Goal: Browse casually

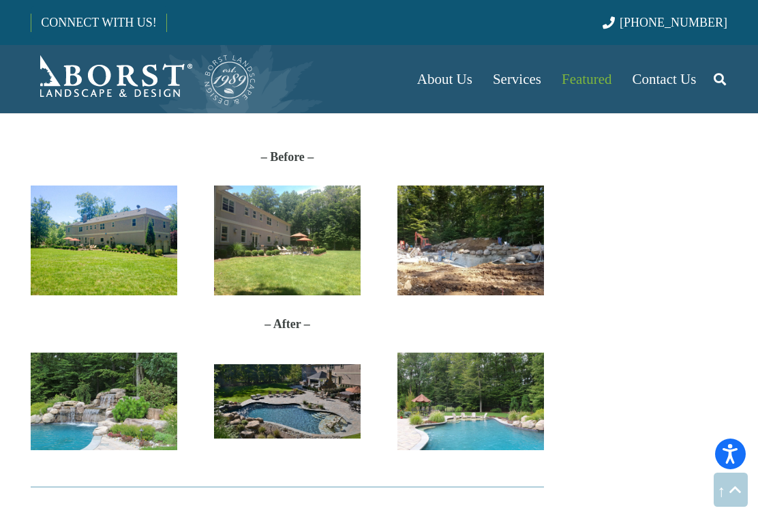
scroll to position [696, 0]
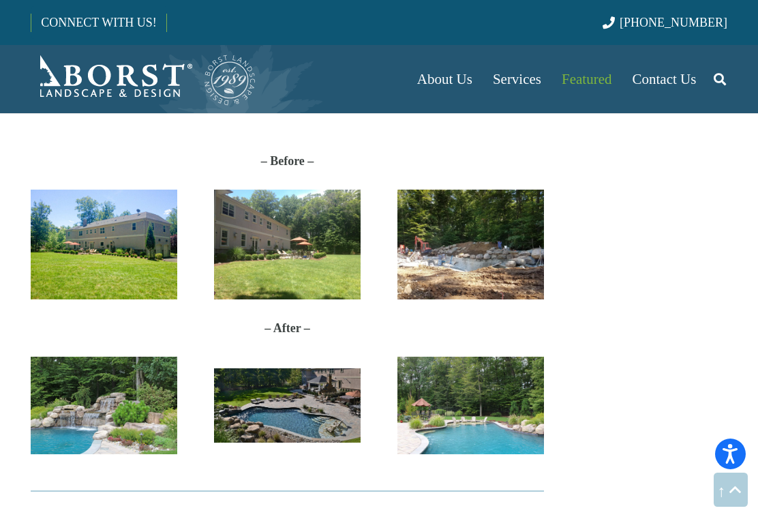
click at [106, 414] on img "IMG_8661" at bounding box center [104, 404] width 147 height 97
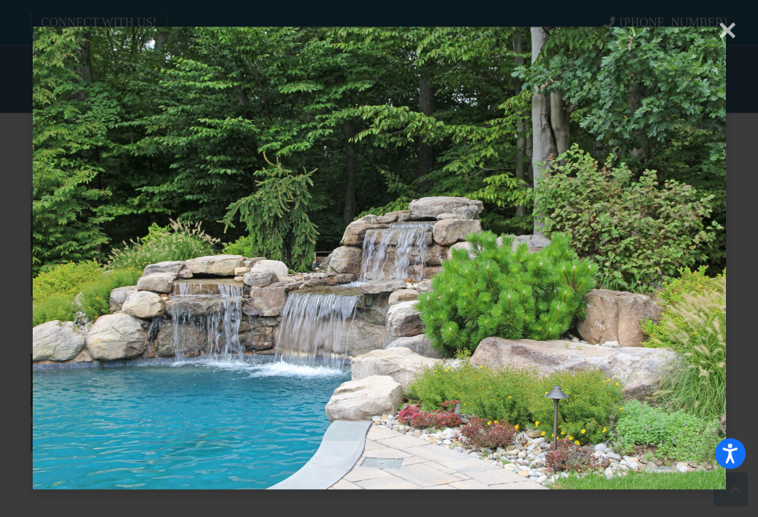
scroll to position [700, 0]
click at [718, 30] on div "× Loading..." at bounding box center [379, 258] width 758 height 517
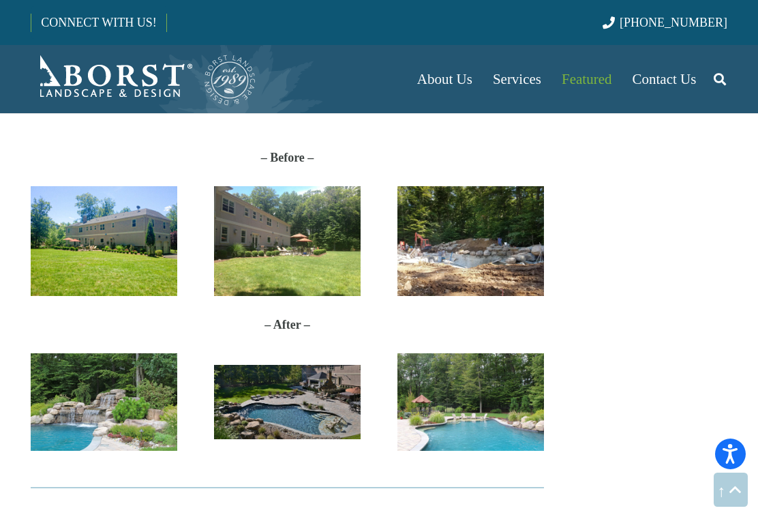
click at [292, 412] on img "2" at bounding box center [287, 402] width 147 height 74
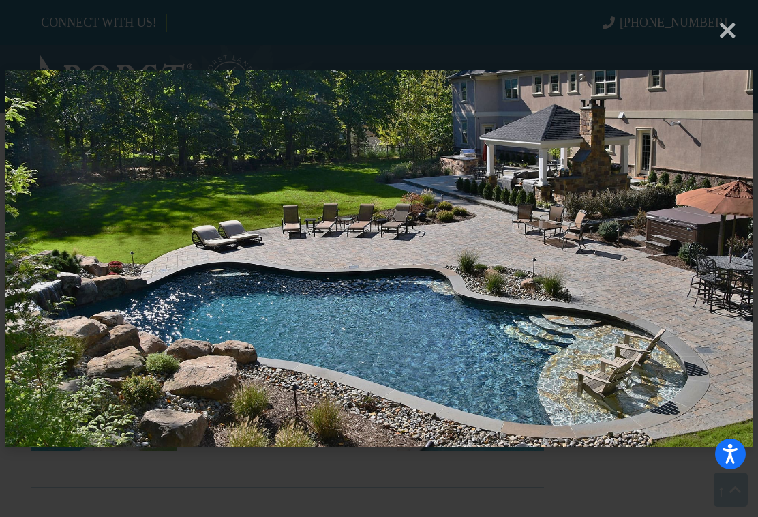
click at [720, 23] on div "× Loading..." at bounding box center [379, 258] width 758 height 517
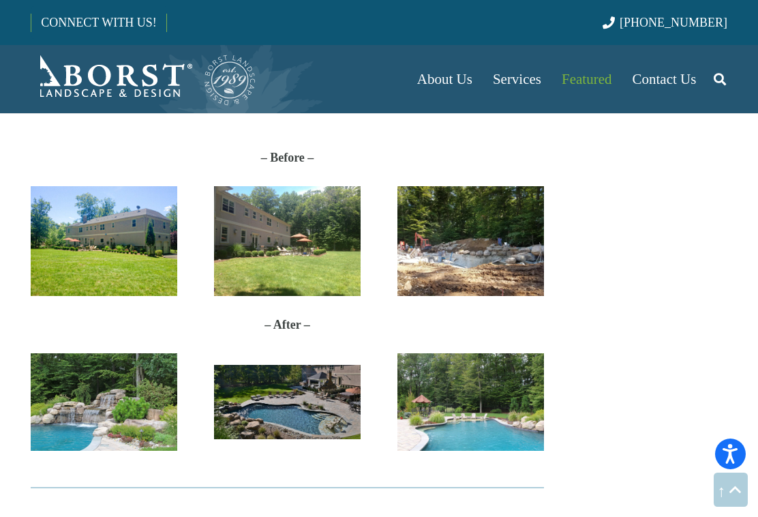
click at [450, 412] on img "IMG_8663" at bounding box center [470, 401] width 147 height 97
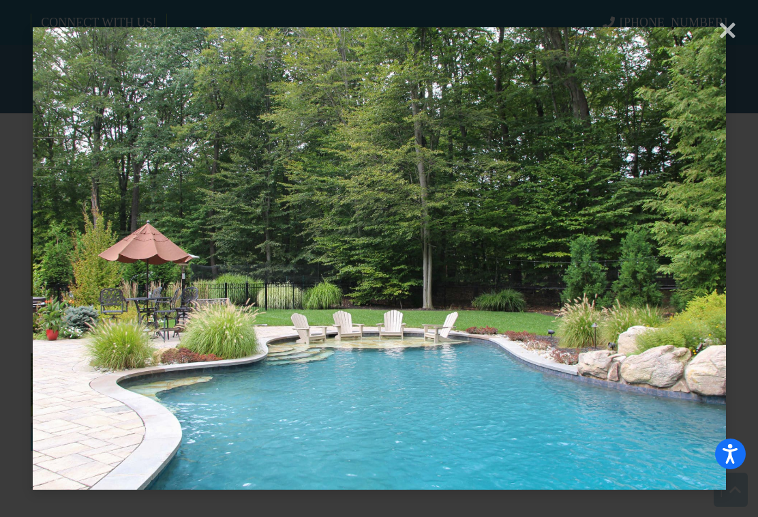
click at [718, 29] on div "× Loading..." at bounding box center [379, 258] width 758 height 517
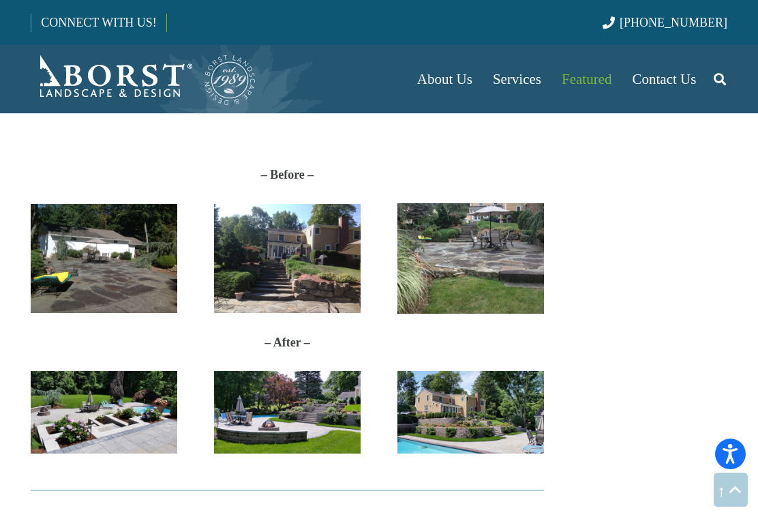
scroll to position [1495, 0]
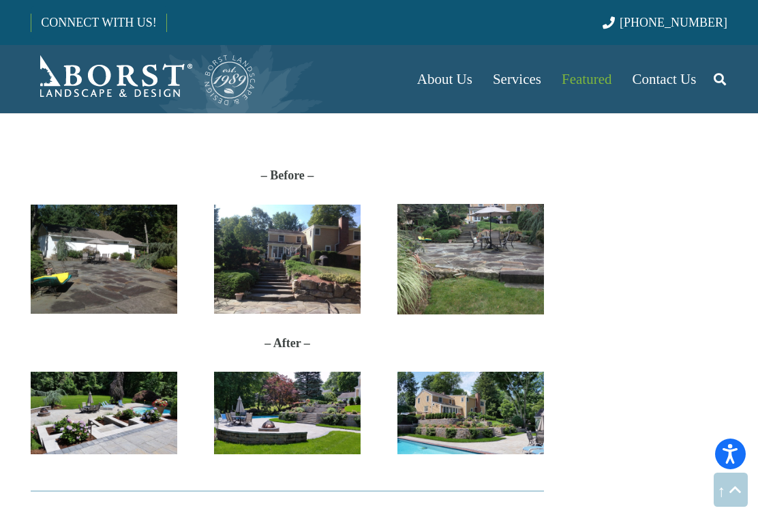
click at [256, 405] on img "20170627_114134" at bounding box center [287, 412] width 147 height 82
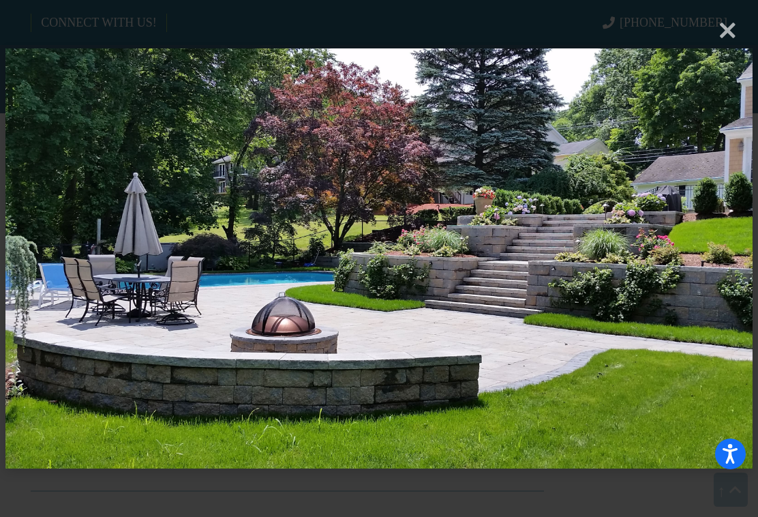
click at [723, 33] on div "× Loading..." at bounding box center [379, 258] width 758 height 517
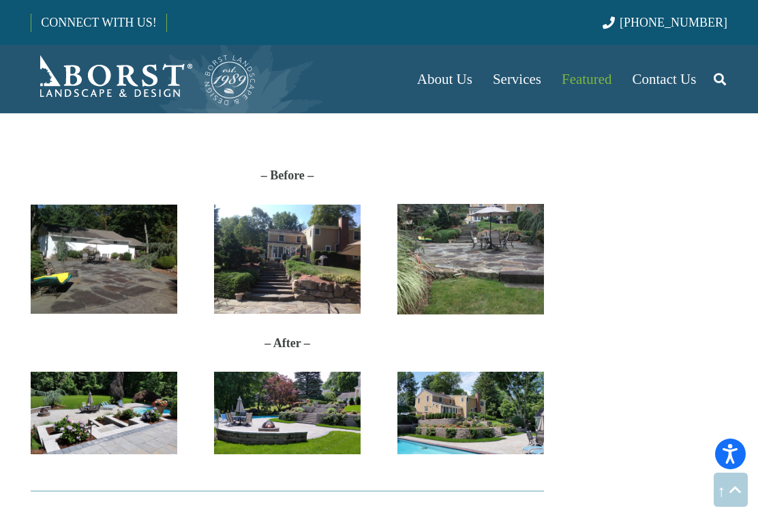
click at [461, 398] on img "20170627_114212" at bounding box center [470, 412] width 147 height 82
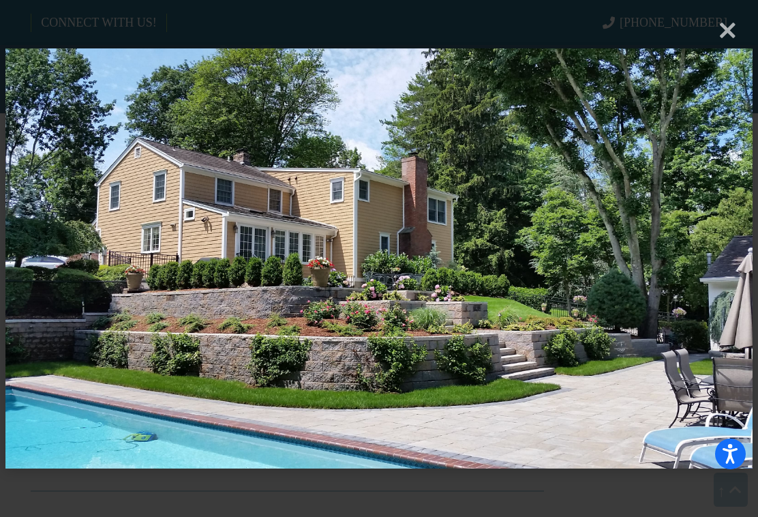
click at [727, 33] on div "× Loading..." at bounding box center [379, 258] width 758 height 517
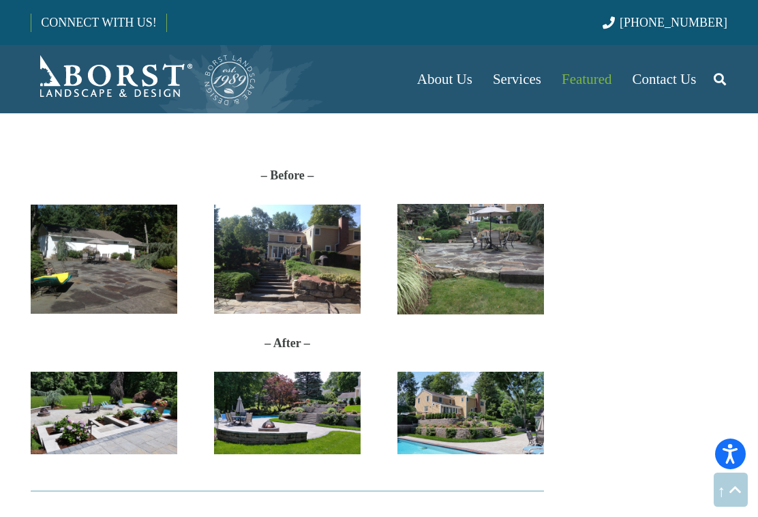
click at [493, 230] on img "Anderson-Before1" at bounding box center [470, 259] width 147 height 110
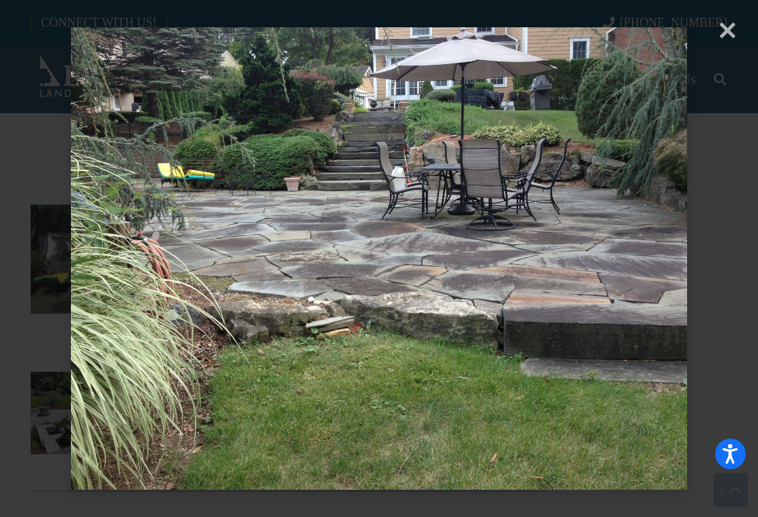
click at [734, 30] on div "× Loading..." at bounding box center [379, 258] width 758 height 517
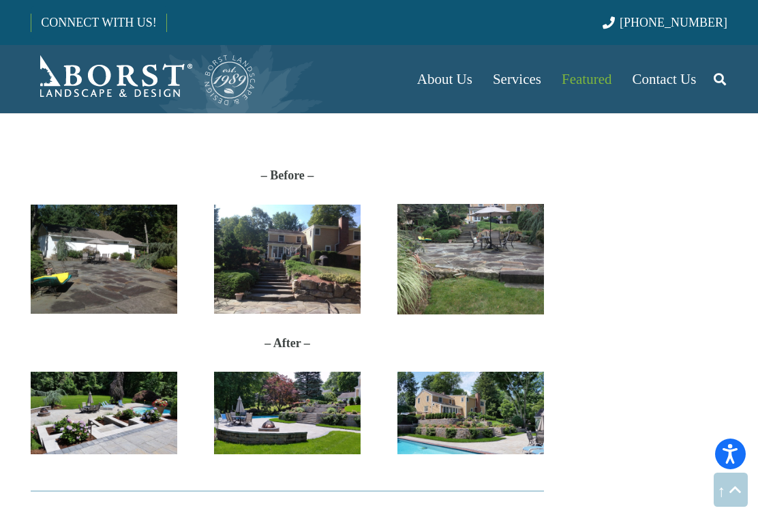
click at [495, 371] on img "20170627_114212" at bounding box center [470, 412] width 147 height 82
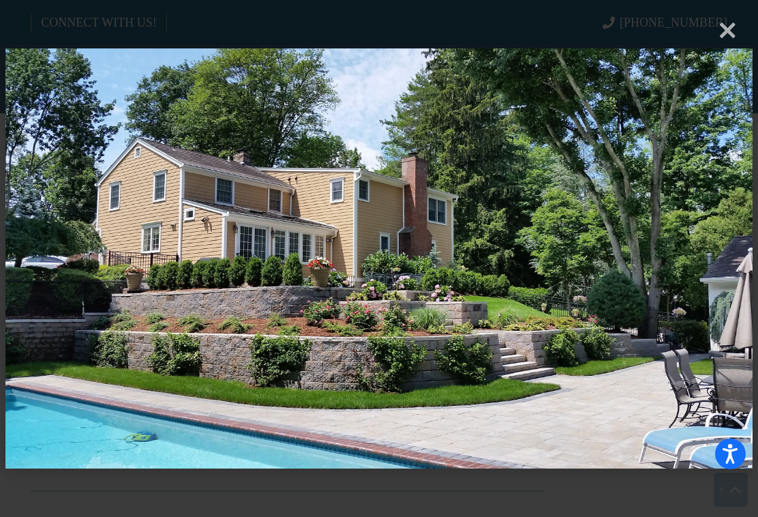
click at [720, 31] on div "× Loading..." at bounding box center [379, 258] width 758 height 517
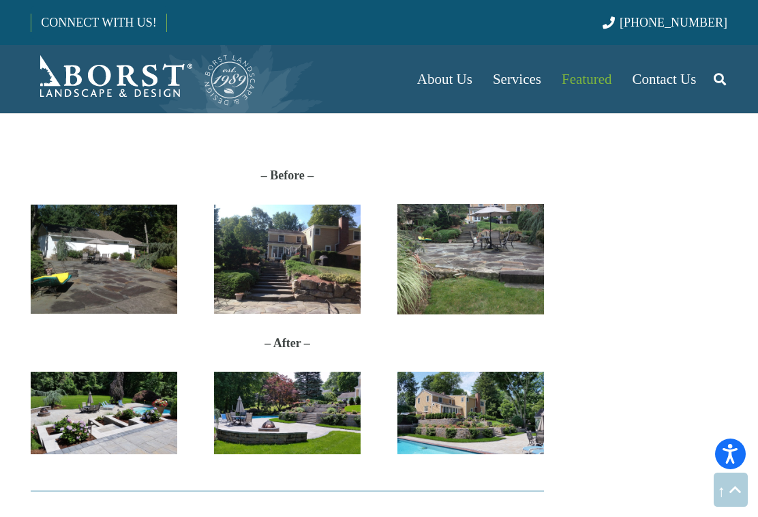
click at [65, 251] on img "Anderson-Before2" at bounding box center [104, 259] width 147 height 110
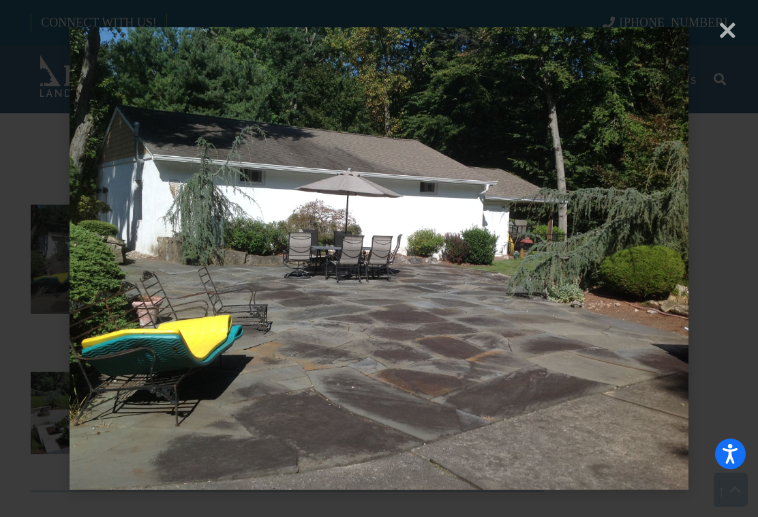
click at [727, 26] on div "× Loading..." at bounding box center [379, 258] width 758 height 517
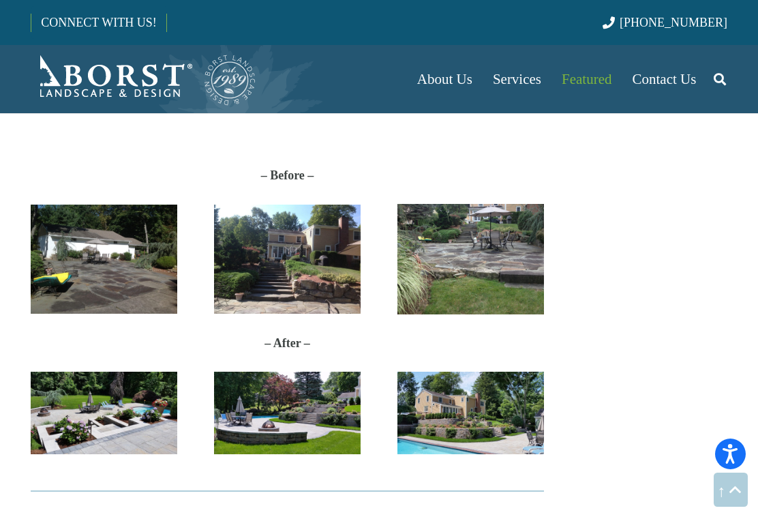
click at [77, 373] on img "2017-06-27-11.43.00" at bounding box center [104, 412] width 147 height 82
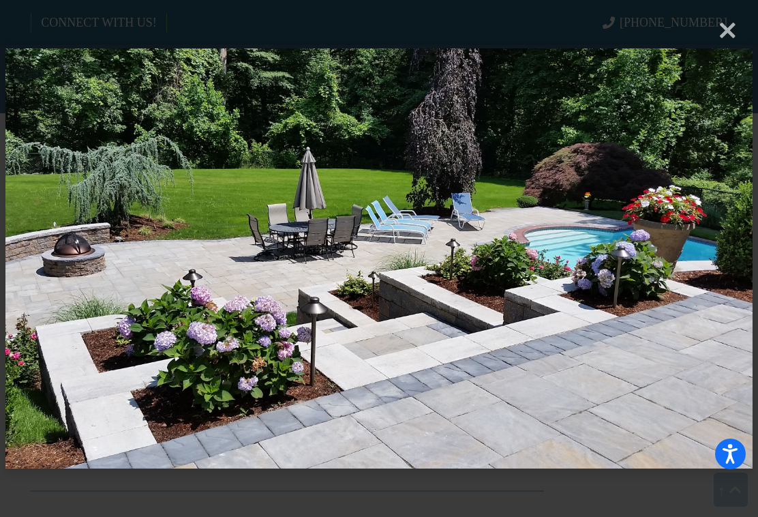
click at [696, 108] on img at bounding box center [378, 258] width 747 height 475
click at [732, 27] on div "× Loading..." at bounding box center [379, 258] width 758 height 517
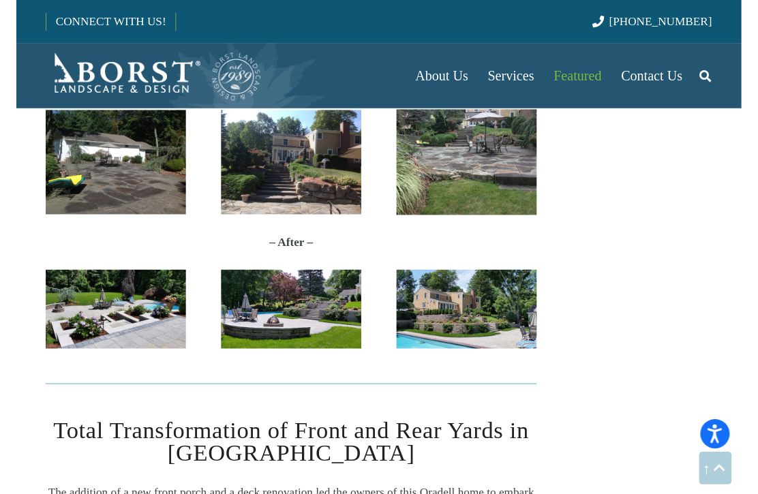
scroll to position [1596, 0]
